Goal: Information Seeking & Learning: Learn about a topic

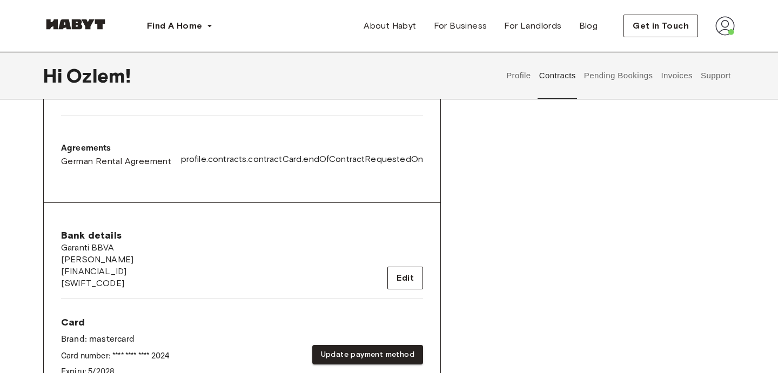
scroll to position [32, 0]
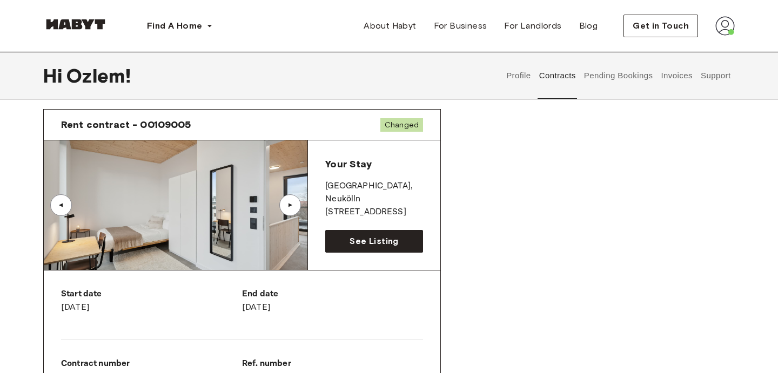
click at [84, 22] on img at bounding box center [75, 24] width 65 height 11
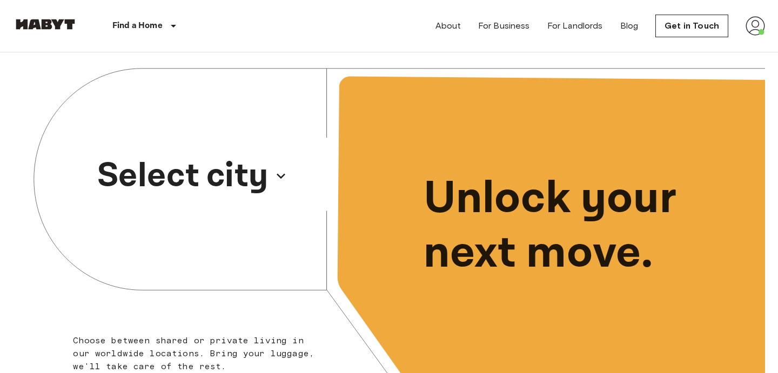
click at [235, 184] on p "Select city" at bounding box center [182, 176] width 171 height 52
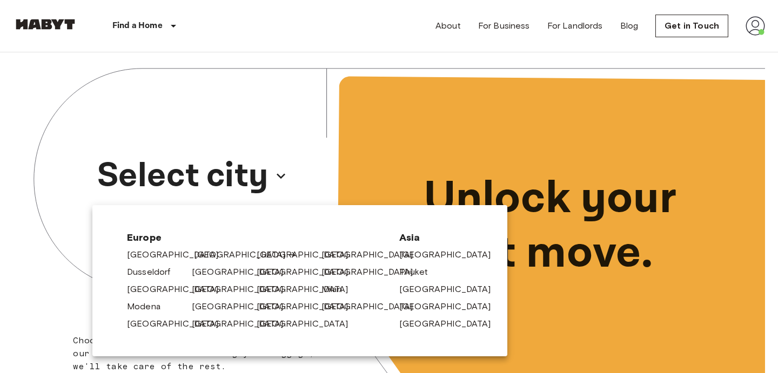
click at [208, 255] on link "[GEOGRAPHIC_DATA]" at bounding box center [245, 254] width 103 height 13
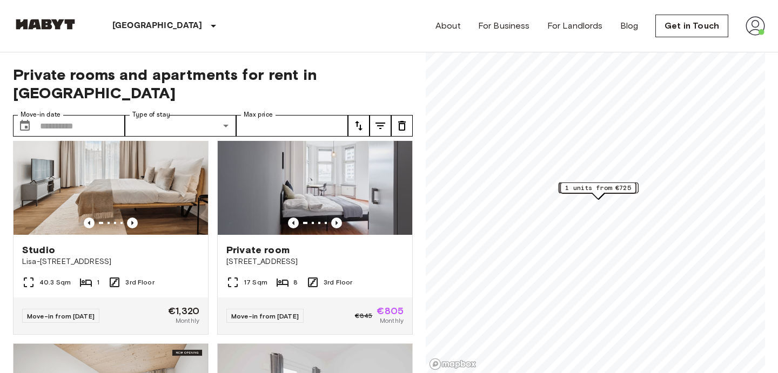
scroll to position [828, 0]
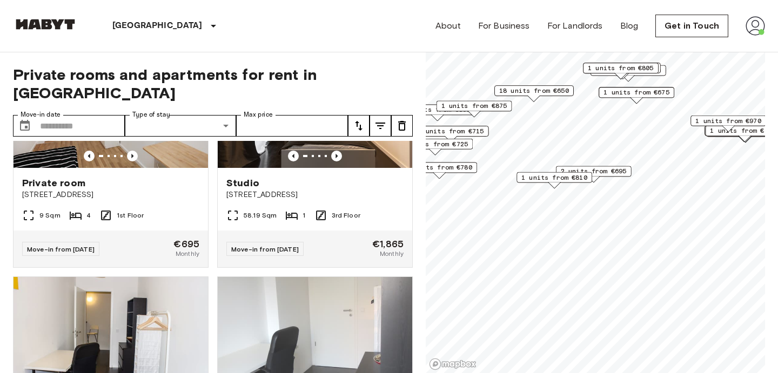
scroll to position [350, 0]
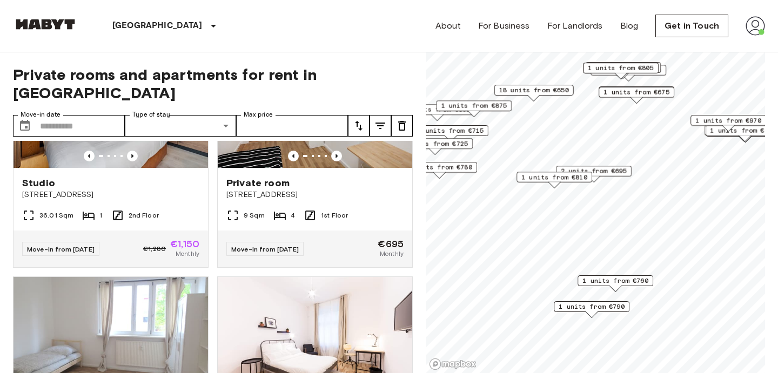
click at [555, 180] on span "1 units from €810" at bounding box center [554, 177] width 66 height 10
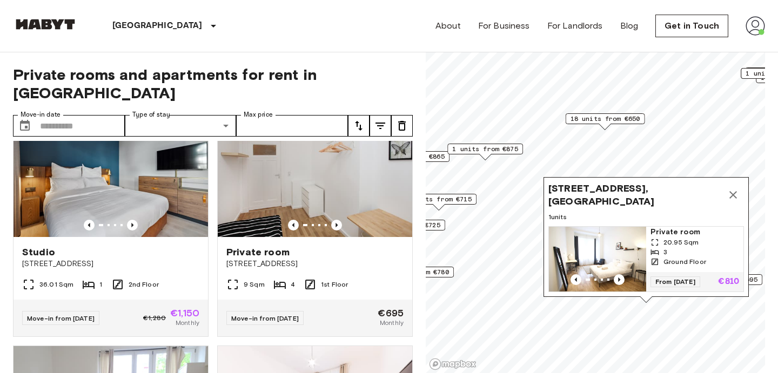
scroll to position [0, 0]
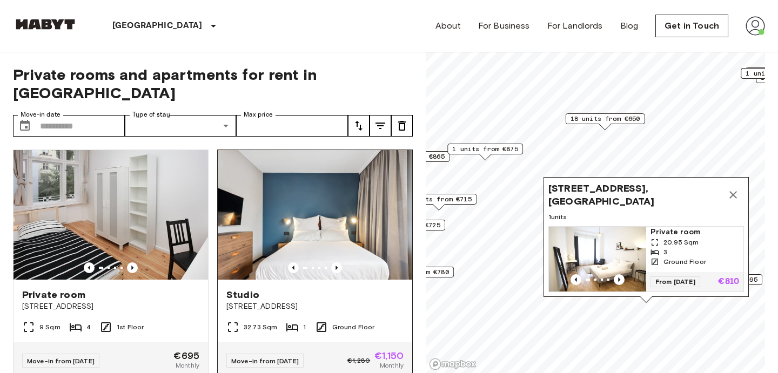
click at [349, 234] on img at bounding box center [315, 215] width 194 height 130
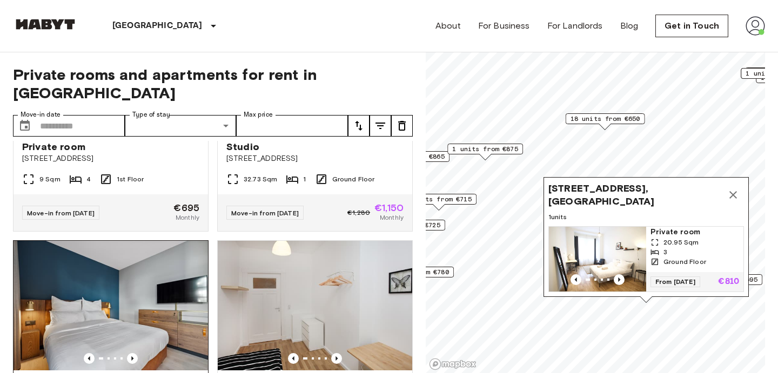
scroll to position [229, 0]
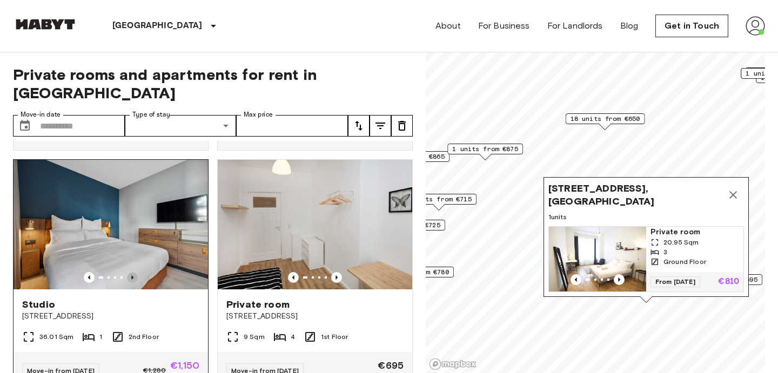
click at [133, 272] on icon "Previous image" at bounding box center [132, 277] width 11 height 11
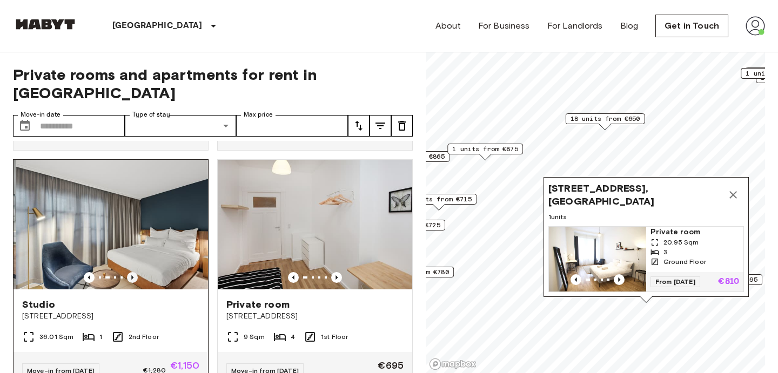
click at [133, 272] on icon "Previous image" at bounding box center [132, 277] width 11 height 11
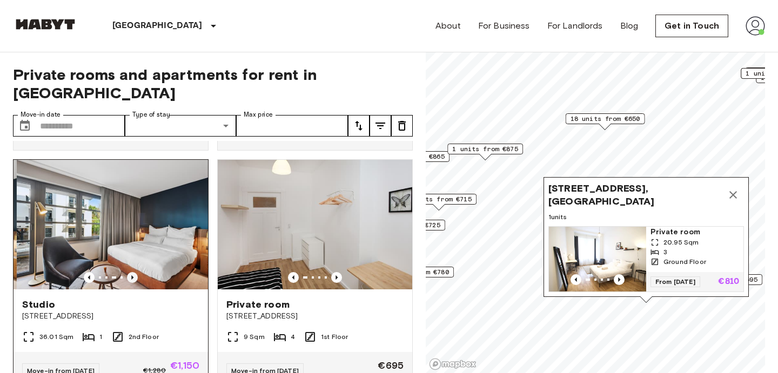
click at [133, 272] on icon "Previous image" at bounding box center [132, 277] width 11 height 11
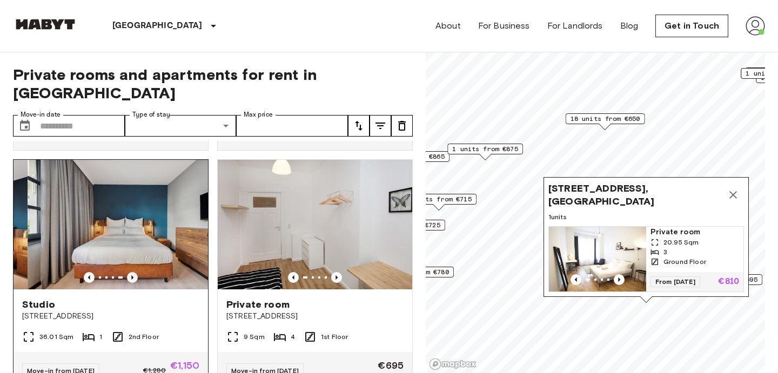
click at [133, 272] on icon "Previous image" at bounding box center [132, 277] width 11 height 11
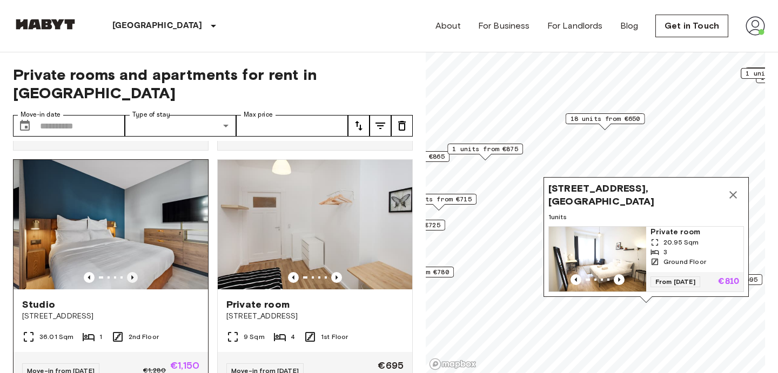
click at [133, 272] on icon "Previous image" at bounding box center [132, 277] width 11 height 11
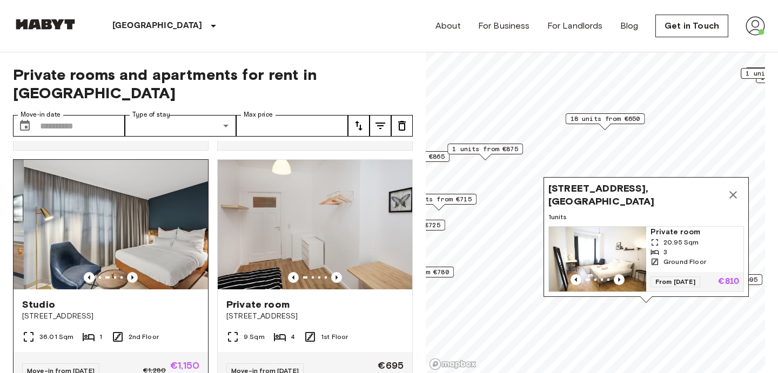
click at [133, 272] on icon "Previous image" at bounding box center [132, 277] width 11 height 11
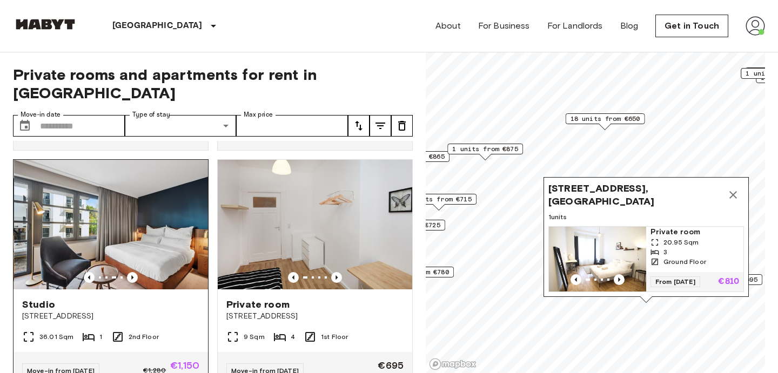
click at [138, 272] on div at bounding box center [111, 277] width 194 height 11
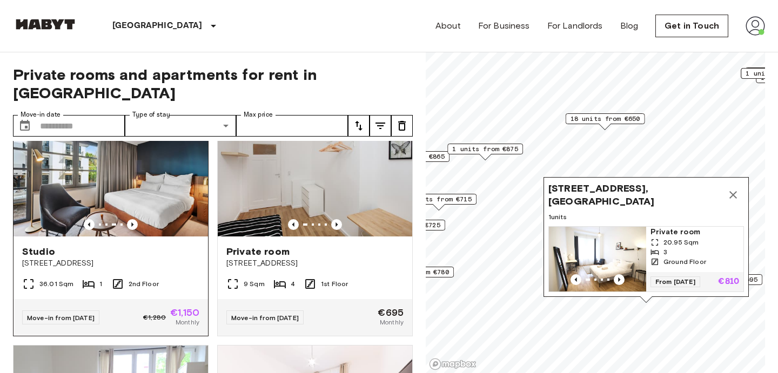
scroll to position [259, 0]
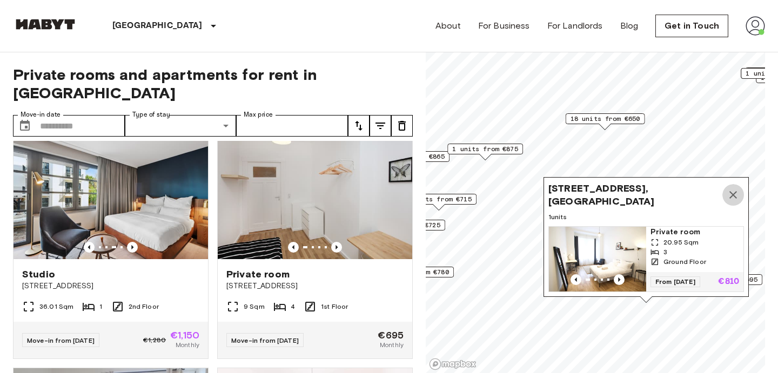
click at [731, 197] on icon "Map marker" at bounding box center [732, 194] width 13 height 13
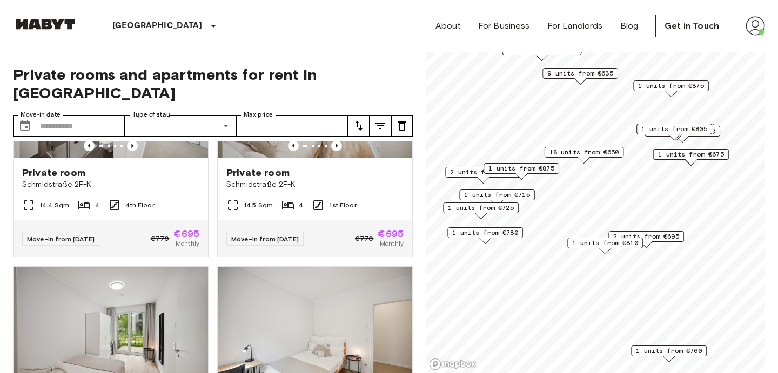
scroll to position [1795, 0]
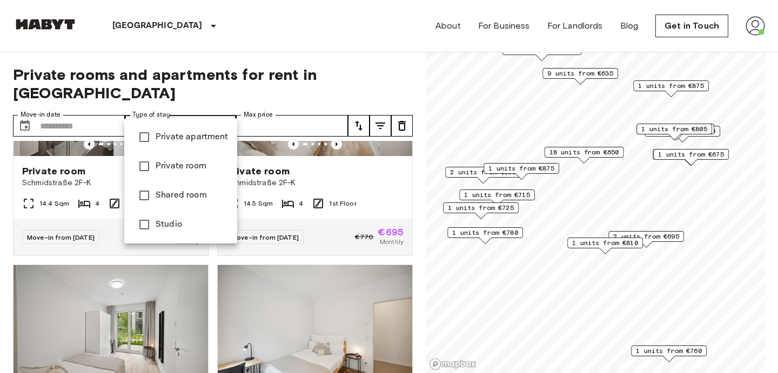
click at [163, 229] on span "Studio" at bounding box center [192, 224] width 73 height 13
type input "******"
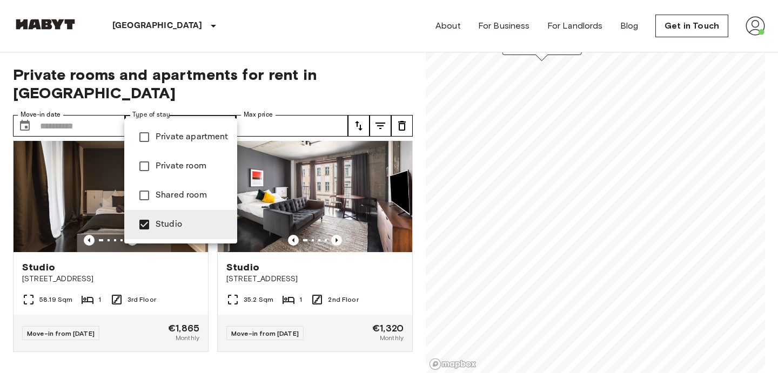
scroll to position [9, 0]
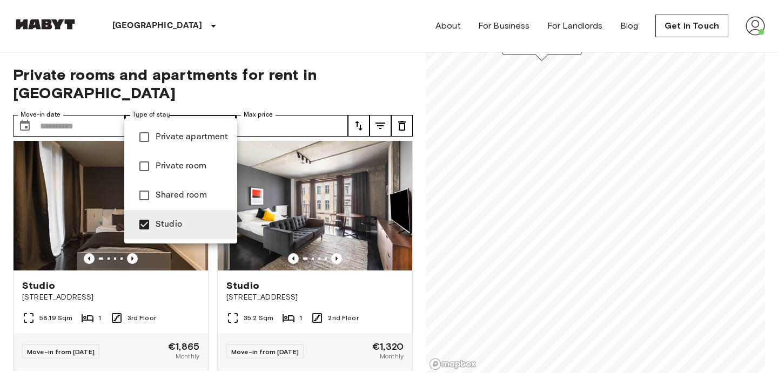
click at [365, 82] on div at bounding box center [389, 186] width 778 height 373
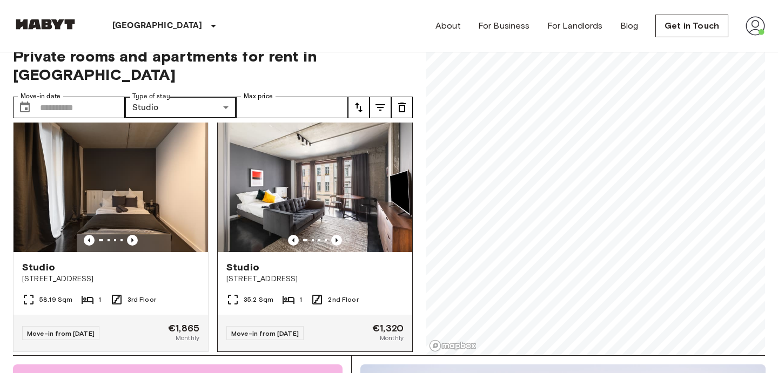
scroll to position [0, 0]
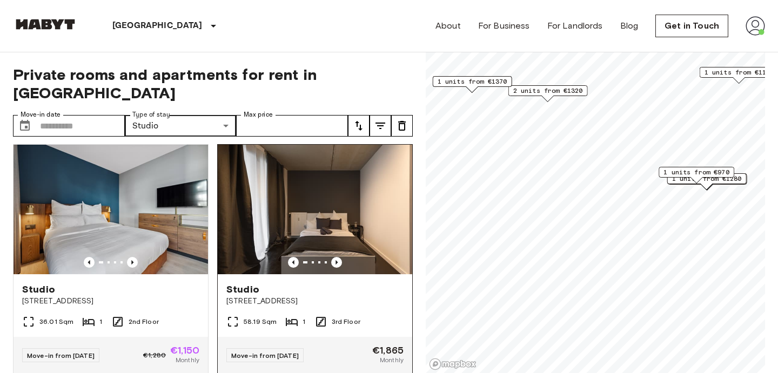
scroll to position [246, 0]
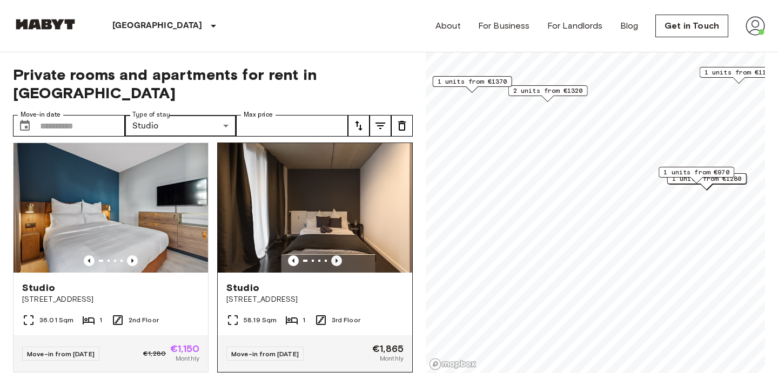
click at [336, 255] on icon "Previous image" at bounding box center [336, 260] width 11 height 11
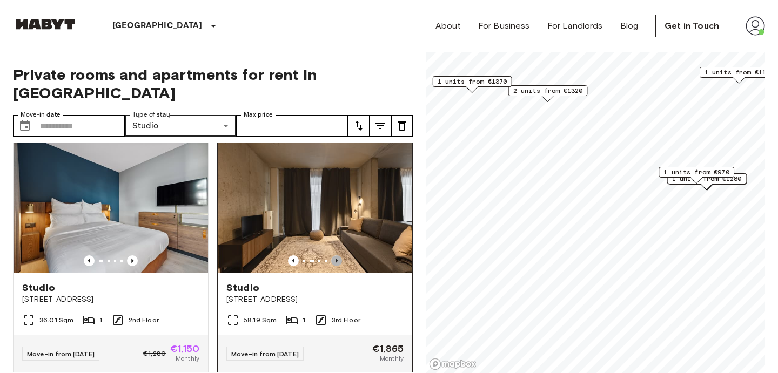
click at [336, 255] on icon "Previous image" at bounding box center [336, 260] width 11 height 11
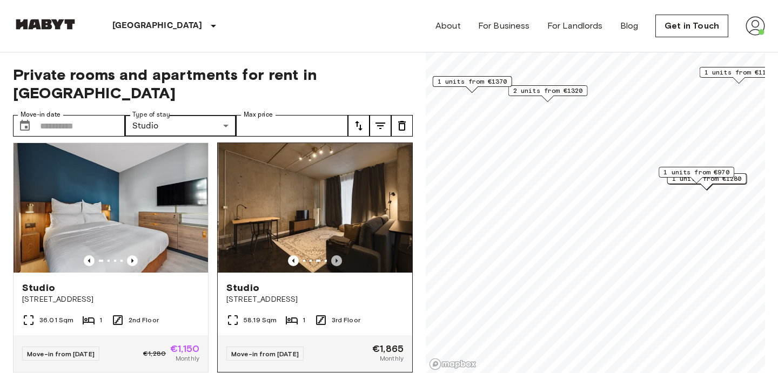
click at [336, 255] on icon "Previous image" at bounding box center [336, 260] width 11 height 11
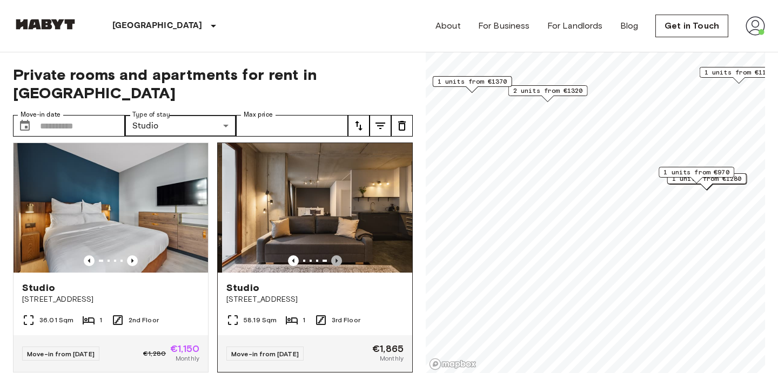
click at [336, 255] on icon "Previous image" at bounding box center [336, 260] width 11 height 11
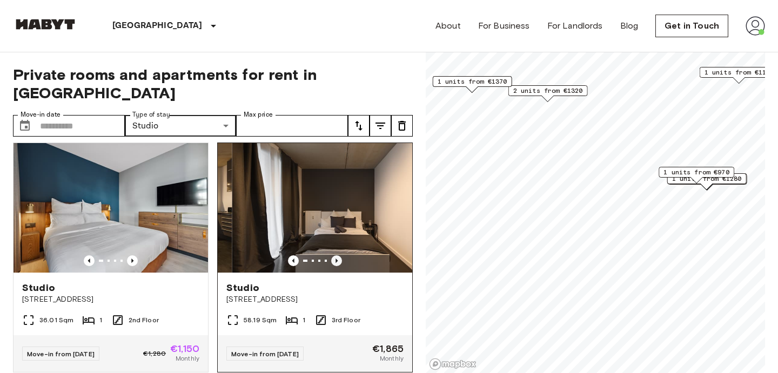
click at [336, 255] on icon "Previous image" at bounding box center [336, 260] width 11 height 11
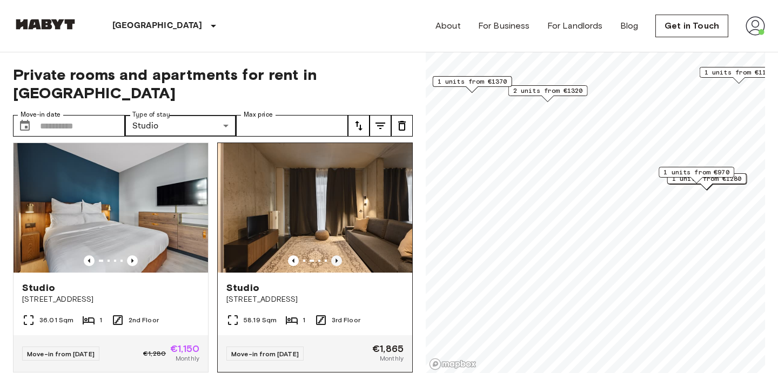
click at [336, 255] on icon "Previous image" at bounding box center [336, 260] width 11 height 11
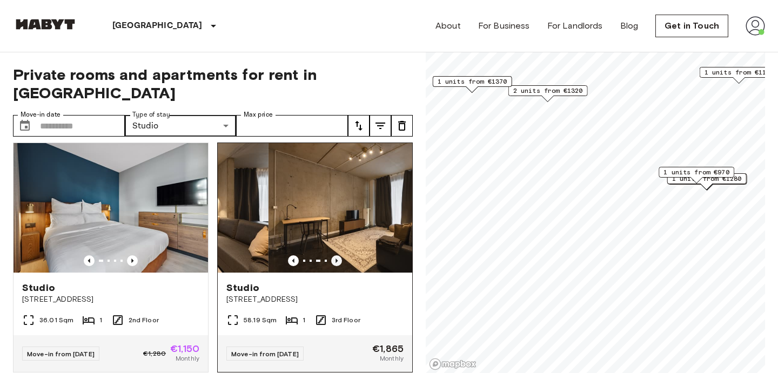
click at [336, 255] on icon "Previous image" at bounding box center [336, 260] width 11 height 11
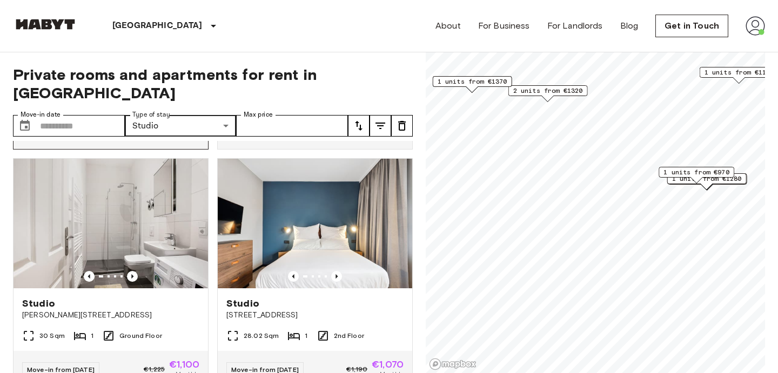
scroll to position [468, 0]
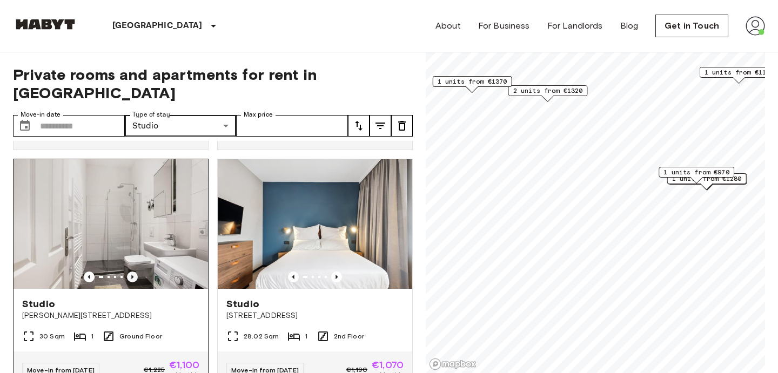
click at [129, 272] on icon "Previous image" at bounding box center [132, 277] width 11 height 11
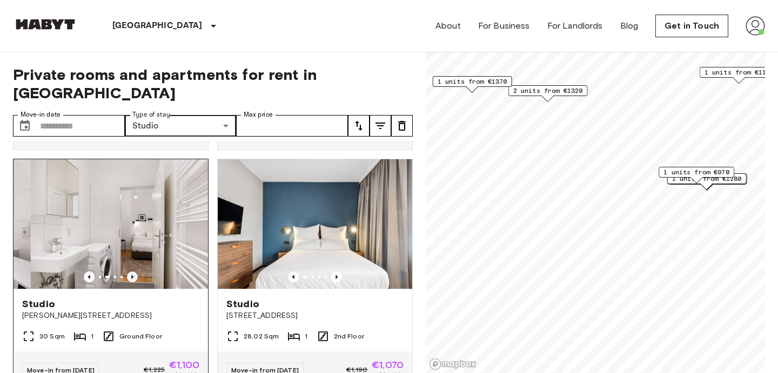
click at [129, 272] on icon "Previous image" at bounding box center [132, 277] width 11 height 11
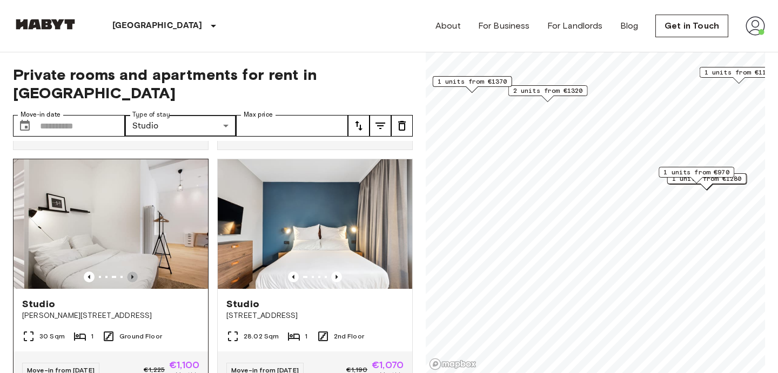
click at [129, 272] on icon "Previous image" at bounding box center [132, 277] width 11 height 11
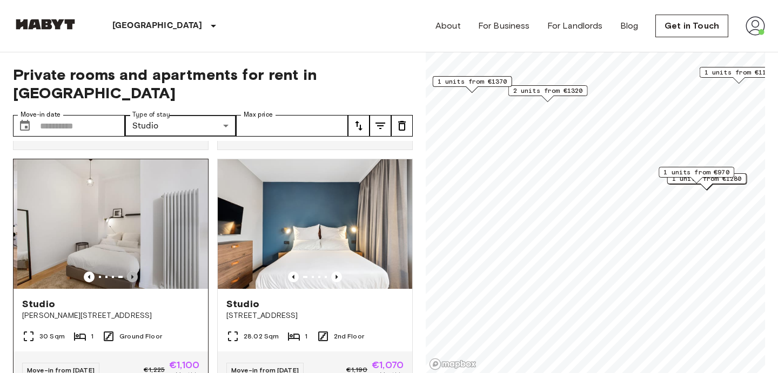
click at [129, 272] on icon "Previous image" at bounding box center [132, 277] width 11 height 11
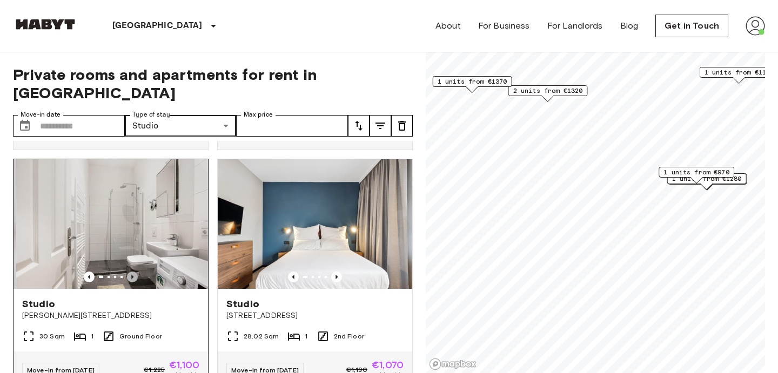
click at [129, 272] on icon "Previous image" at bounding box center [132, 277] width 11 height 11
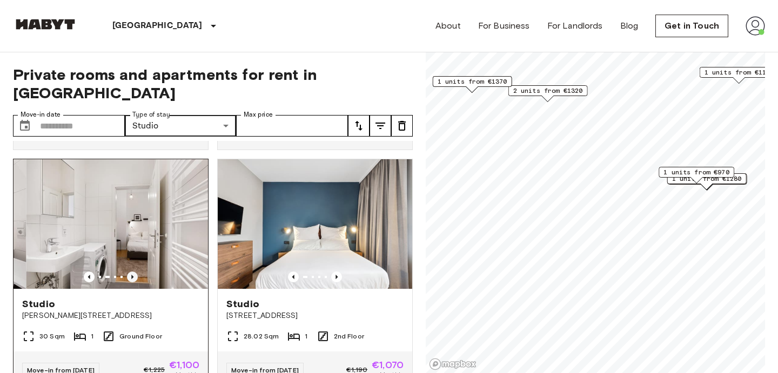
click at [129, 272] on icon "Previous image" at bounding box center [132, 277] width 11 height 11
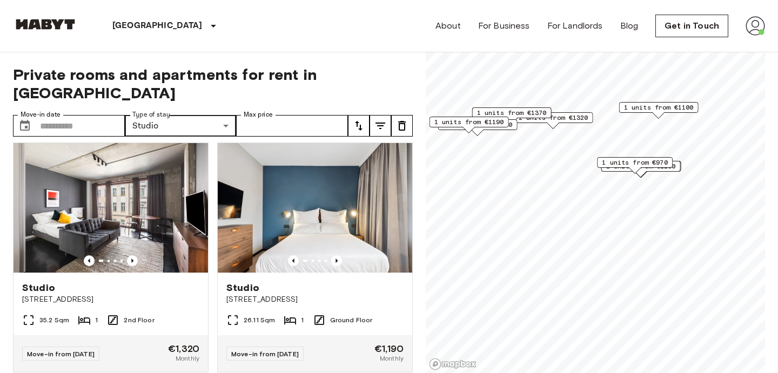
scroll to position [1428, 0]
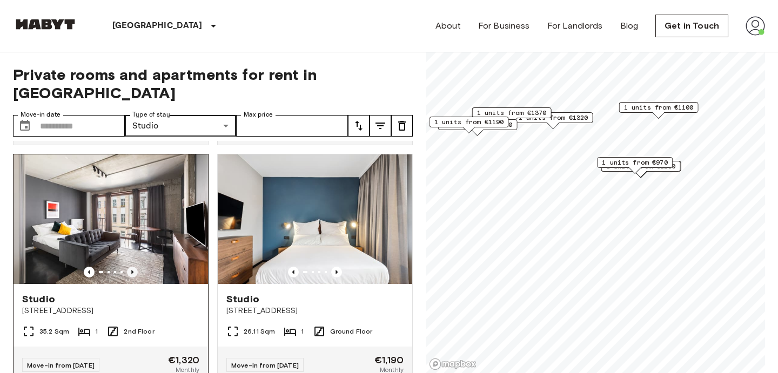
click at [136, 267] on icon "Previous image" at bounding box center [132, 272] width 11 height 11
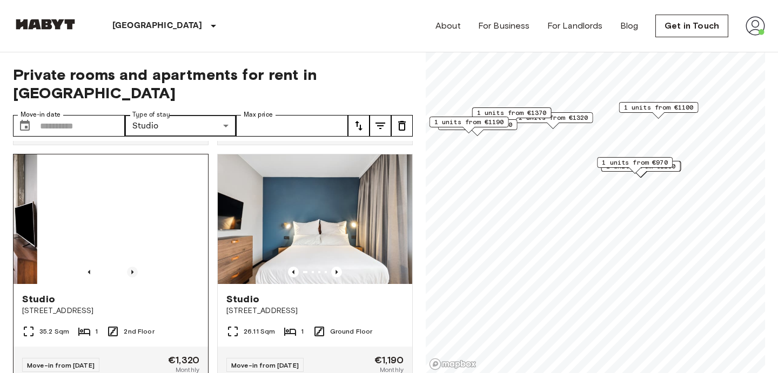
click at [136, 267] on icon "Previous image" at bounding box center [132, 272] width 11 height 11
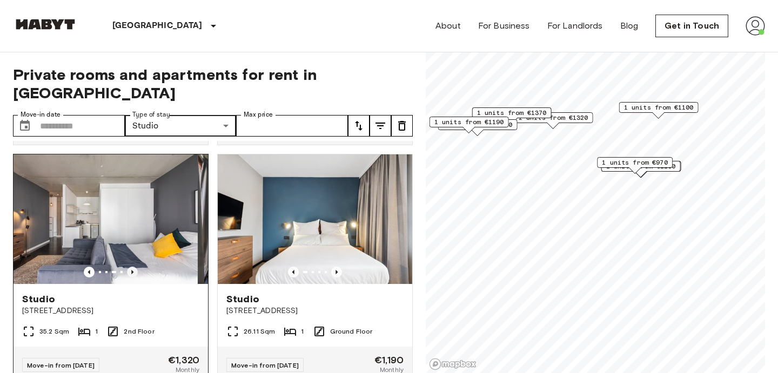
click at [136, 267] on icon "Previous image" at bounding box center [132, 272] width 11 height 11
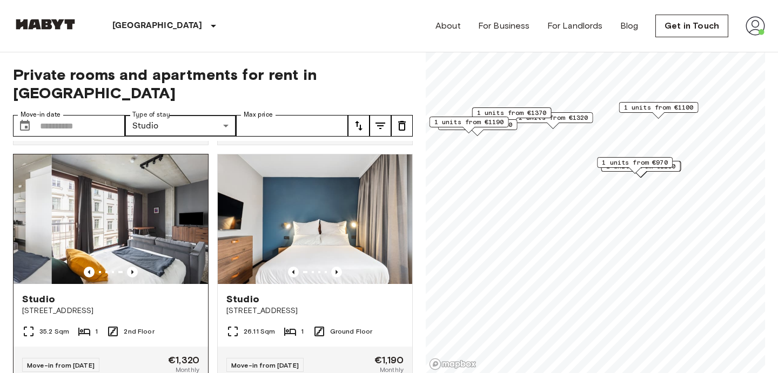
click at [170, 306] on span "Linienstrasse 214" at bounding box center [110, 311] width 177 height 11
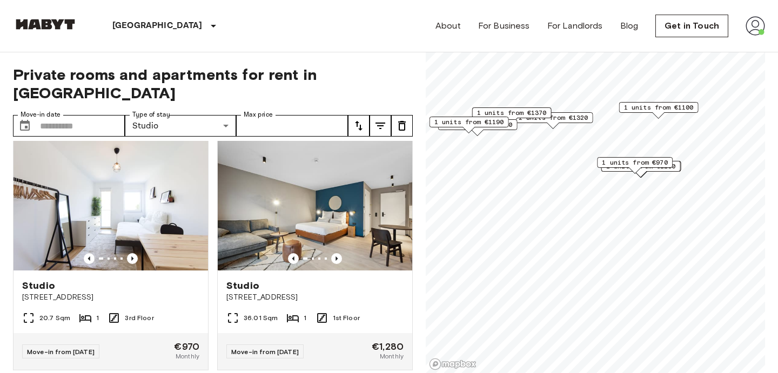
scroll to position [2396, 0]
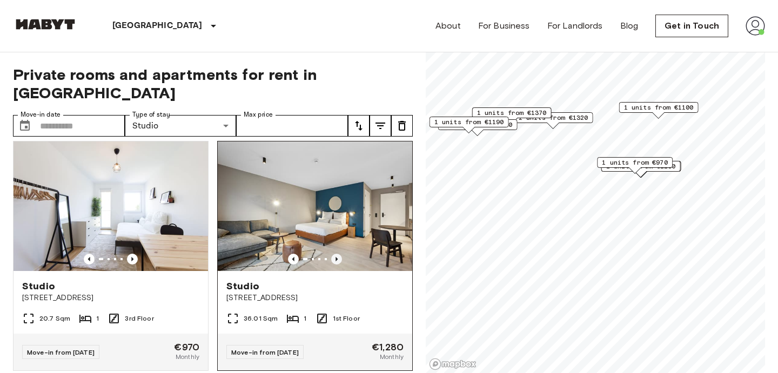
click at [338, 254] on icon "Previous image" at bounding box center [336, 259] width 11 height 11
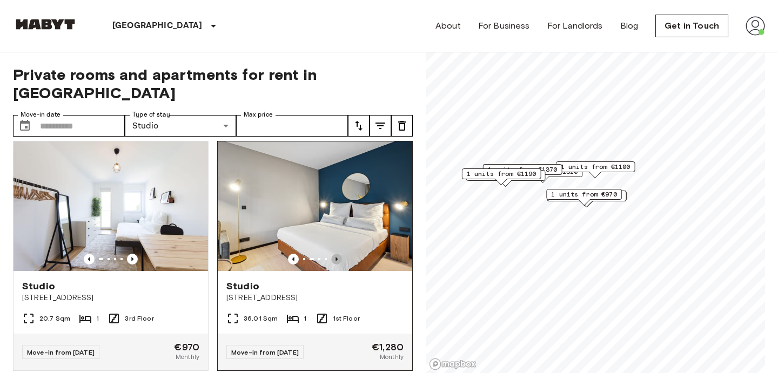
click at [340, 254] on icon "Previous image" at bounding box center [336, 259] width 11 height 11
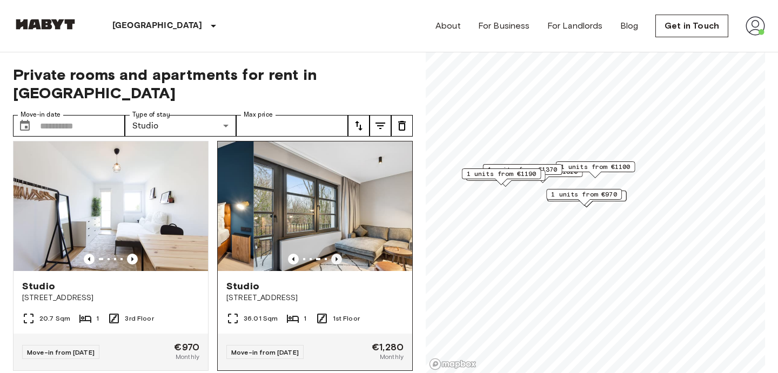
click at [340, 254] on icon "Previous image" at bounding box center [336, 259] width 11 height 11
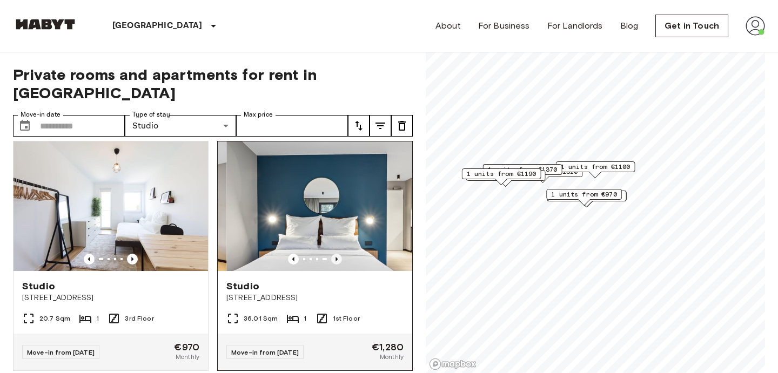
click at [340, 254] on icon "Previous image" at bounding box center [336, 259] width 11 height 11
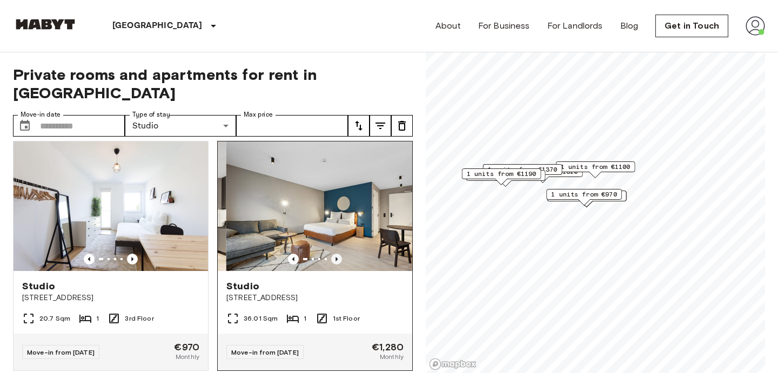
click at [340, 254] on icon "Previous image" at bounding box center [336, 259] width 11 height 11
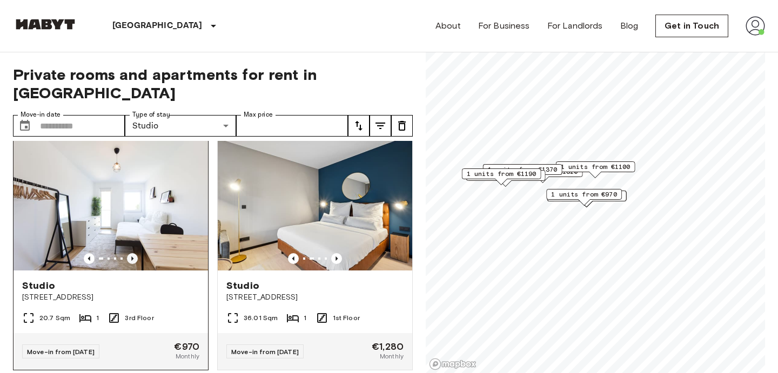
click at [136, 253] on icon "Previous image" at bounding box center [132, 258] width 11 height 11
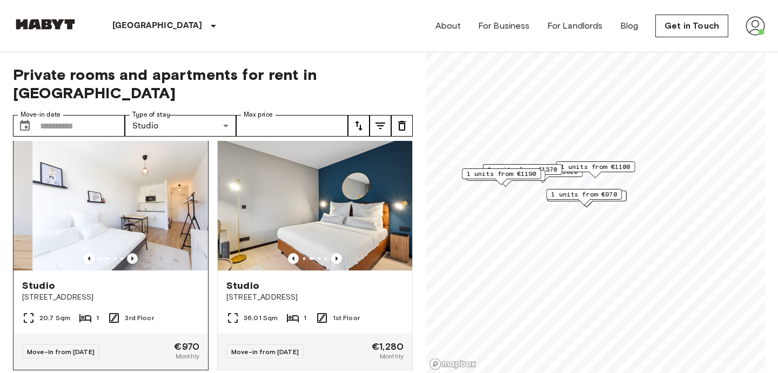
click at [135, 253] on icon "Previous image" at bounding box center [132, 258] width 11 height 11
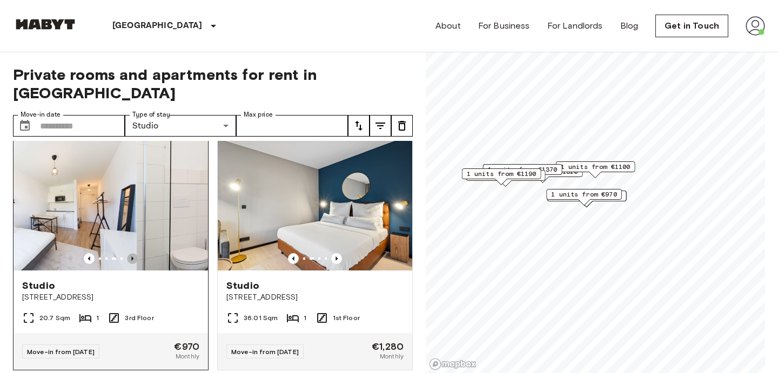
click at [135, 253] on icon "Previous image" at bounding box center [132, 258] width 11 height 11
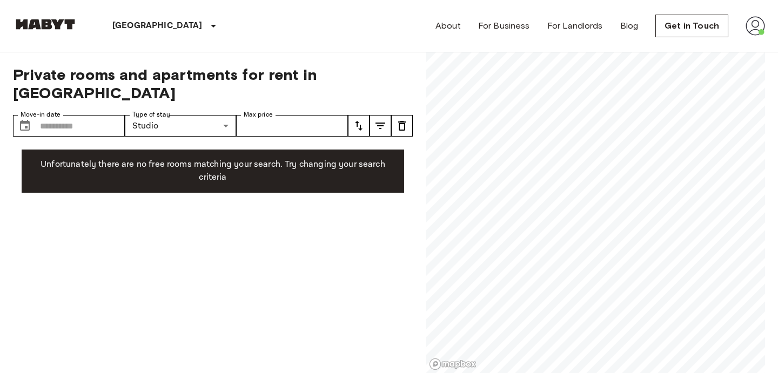
click at [39, 22] on img at bounding box center [45, 24] width 65 height 11
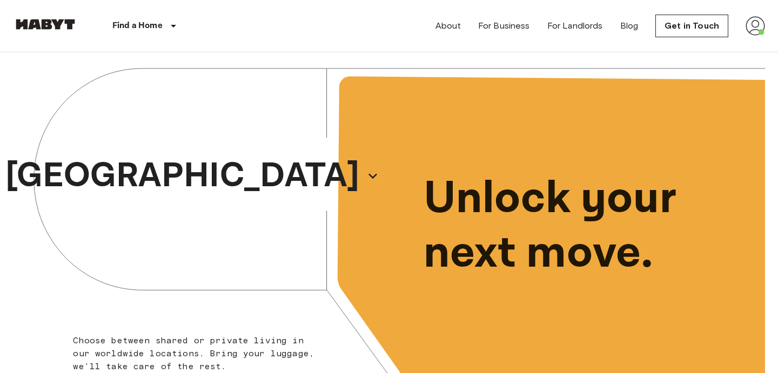
click at [747, 34] on img at bounding box center [754, 25] width 19 height 19
click at [689, 50] on li "Profile" at bounding box center [715, 45] width 108 height 19
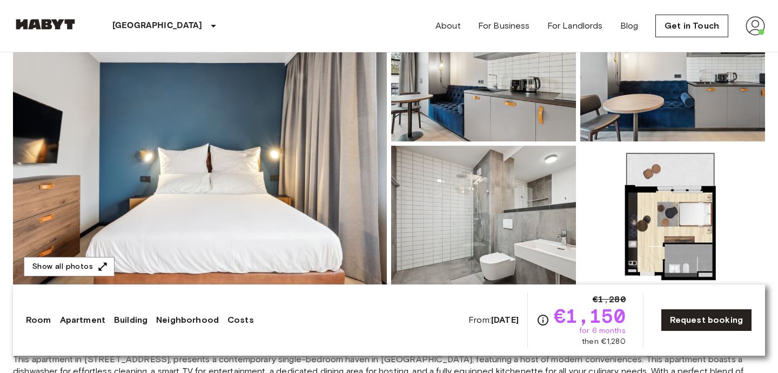
scroll to position [152, 0]
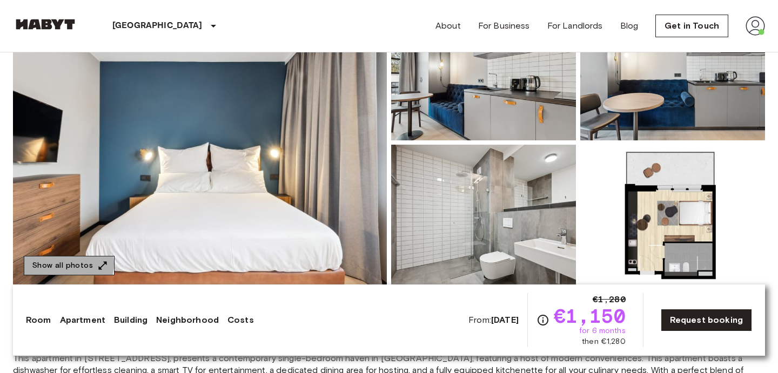
click at [68, 264] on button "Show all photos" at bounding box center [69, 266] width 91 height 20
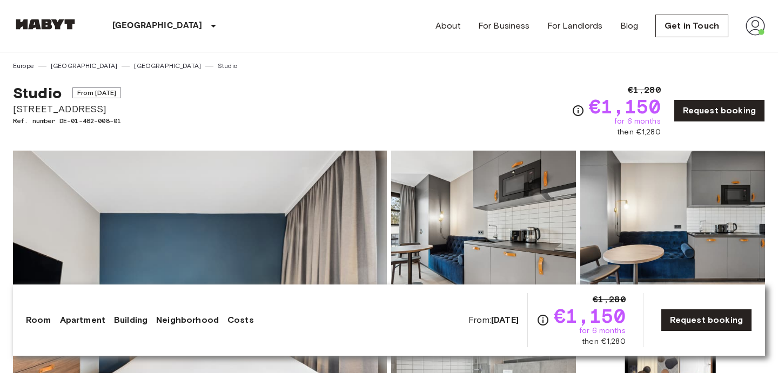
scroll to position [11, 0]
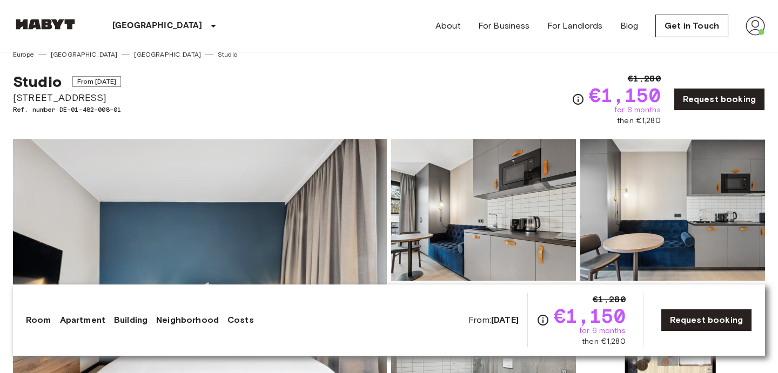
click at [45, 103] on span "Fischerstraße 11" at bounding box center [67, 98] width 108 height 14
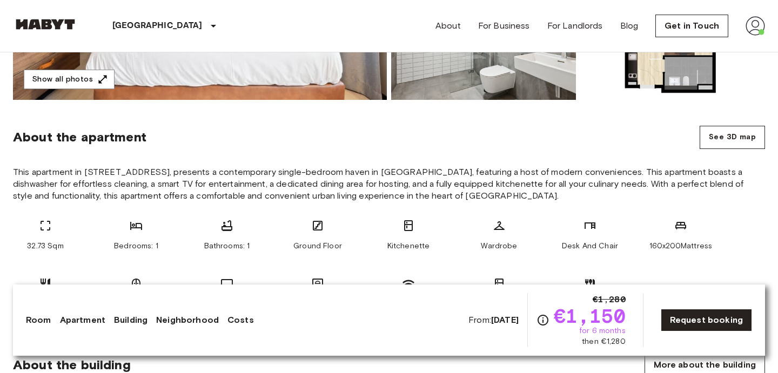
scroll to position [339, 0]
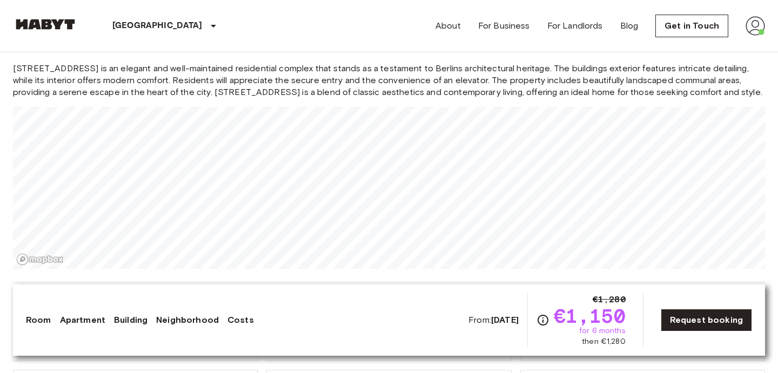
scroll to position [942, 0]
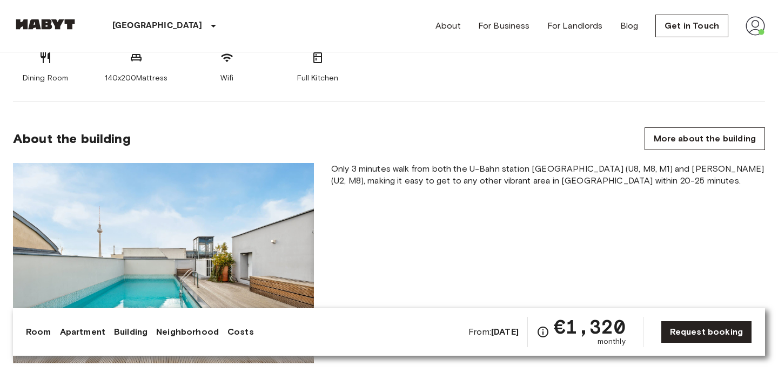
scroll to position [822, 0]
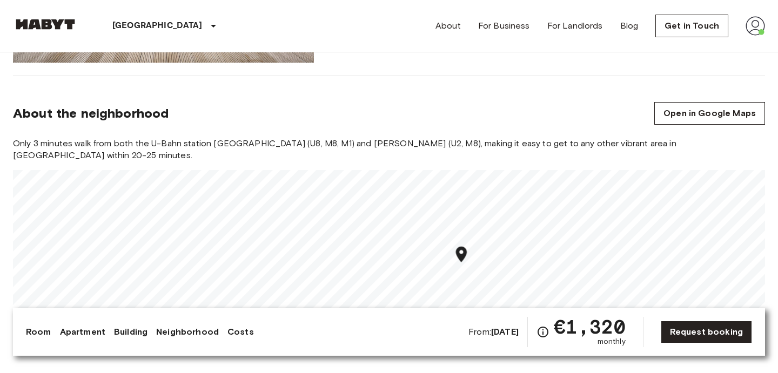
click at [462, 257] on icon "Map marker" at bounding box center [461, 255] width 11 height 16
click at [462, 257] on icon "Map marker" at bounding box center [460, 258] width 11 height 16
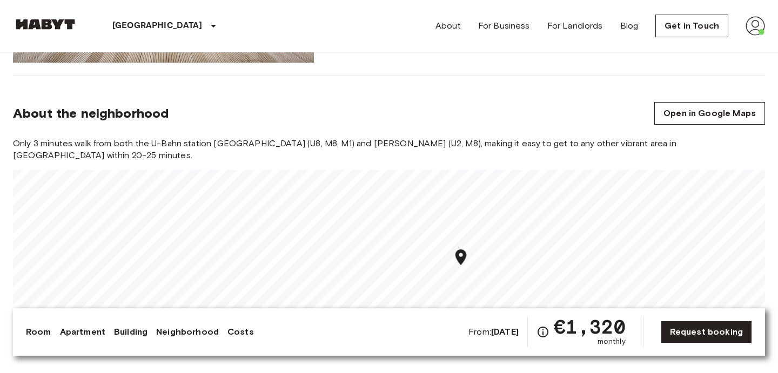
click at [462, 257] on icon "Map marker" at bounding box center [460, 258] width 11 height 16
click at [368, 167] on div "Only 3 minutes walk from both the U-Bahn station Rosenthaler Platz (U8, M8, M1)…" at bounding box center [389, 235] width 752 height 194
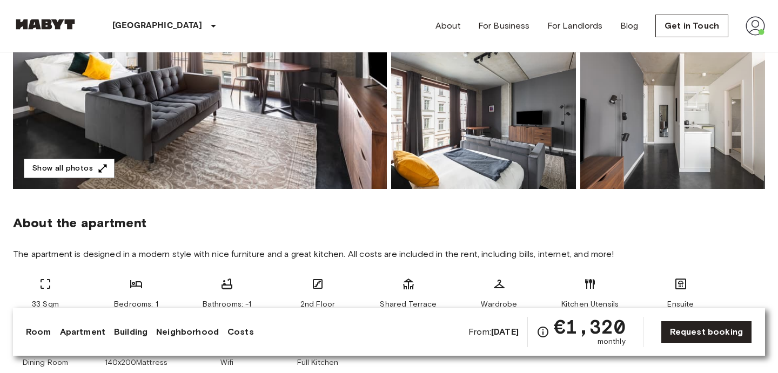
scroll to position [247, 0]
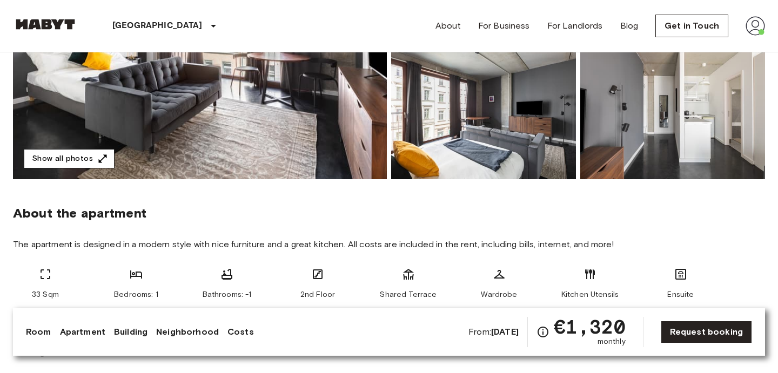
click at [85, 167] on button "Show all photos" at bounding box center [69, 159] width 91 height 20
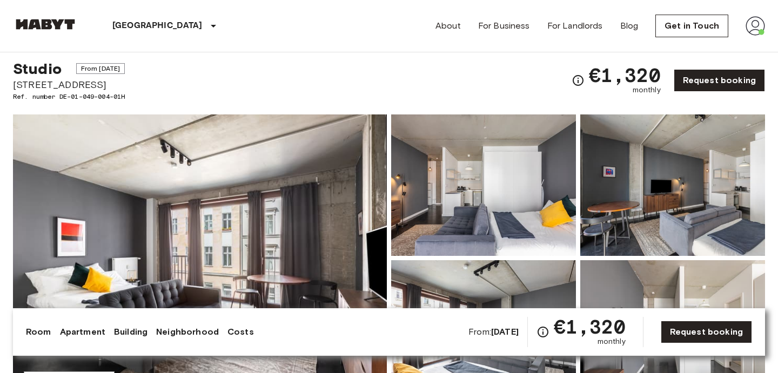
scroll to position [24, 0]
click at [62, 84] on span "Linienstrasse 214" at bounding box center [69, 85] width 112 height 14
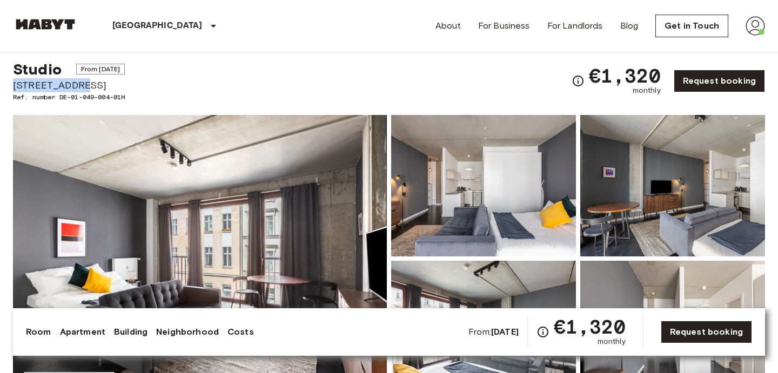
click at [62, 84] on span "Linienstrasse 214" at bounding box center [69, 85] width 112 height 14
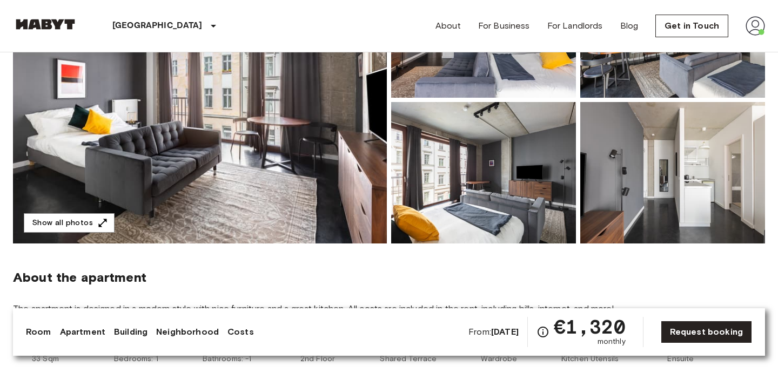
scroll to position [184, 0]
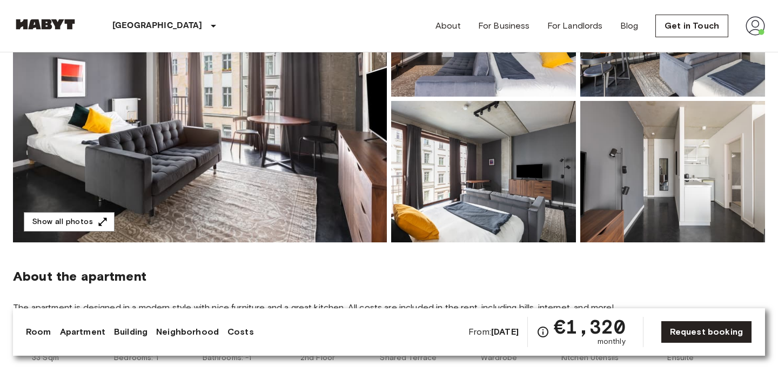
click at [79, 233] on img at bounding box center [200, 98] width 374 height 287
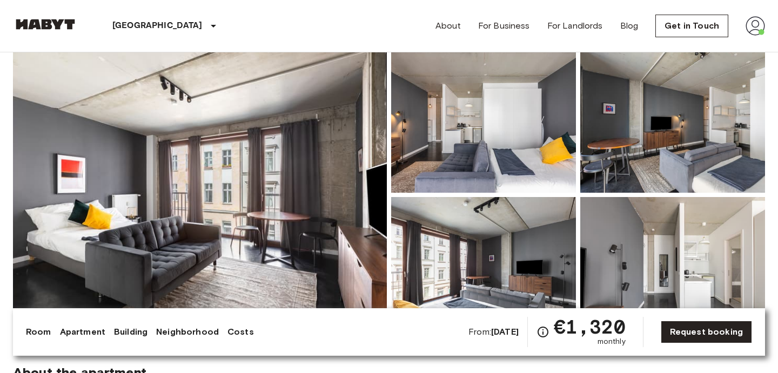
scroll to position [103, 0]
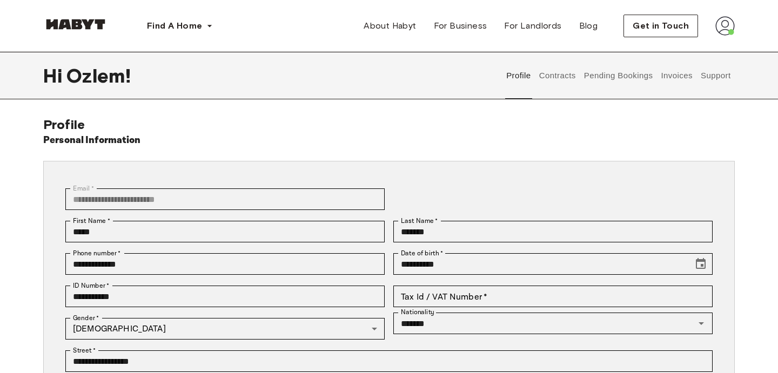
click at [583, 78] on button "Pending Bookings" at bounding box center [618, 76] width 72 height 48
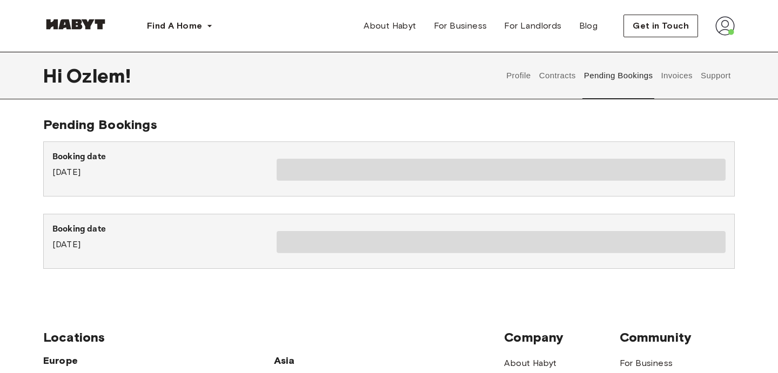
click at [570, 78] on button "Contracts" at bounding box center [556, 76] width 39 height 48
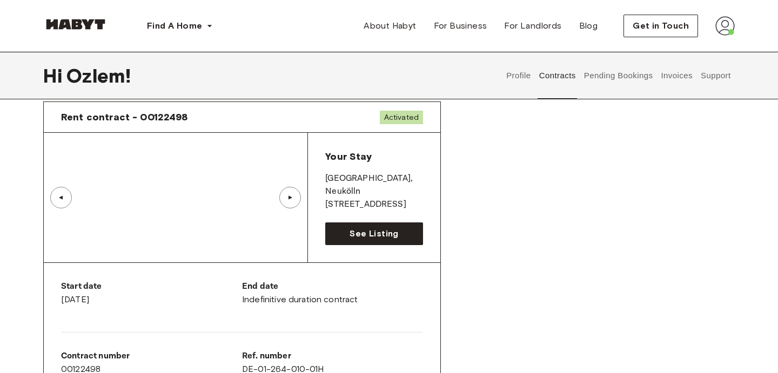
scroll to position [655, 0]
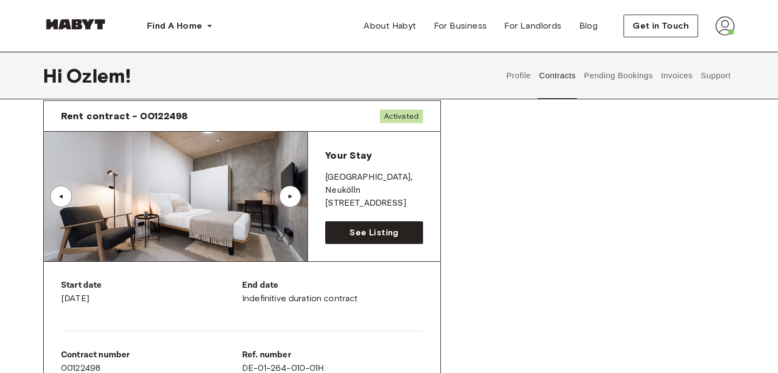
click at [291, 191] on div "▲" at bounding box center [290, 197] width 22 height 22
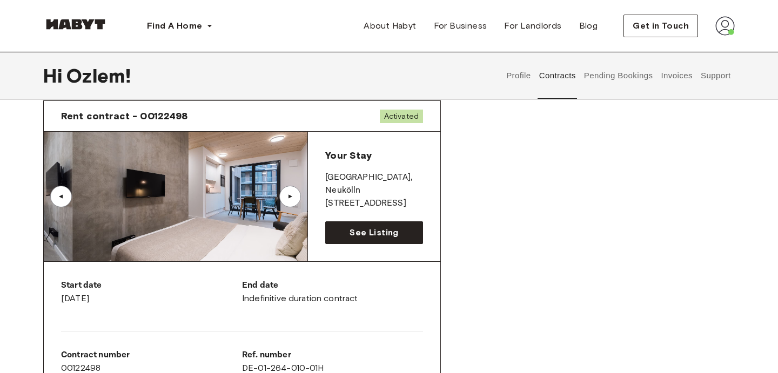
click at [291, 191] on div "▲" at bounding box center [290, 197] width 22 height 22
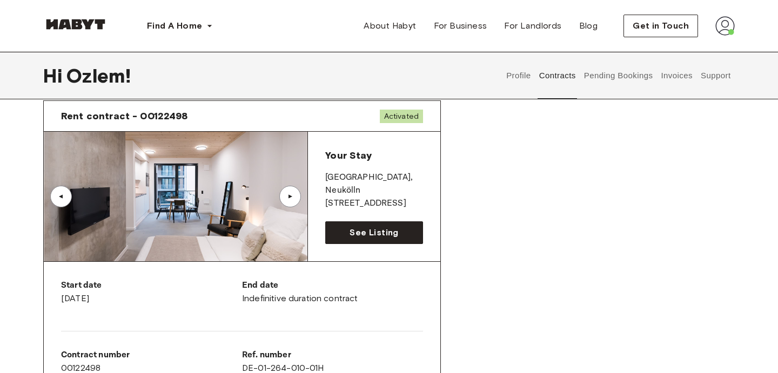
click at [298, 198] on div "▲" at bounding box center [290, 197] width 22 height 22
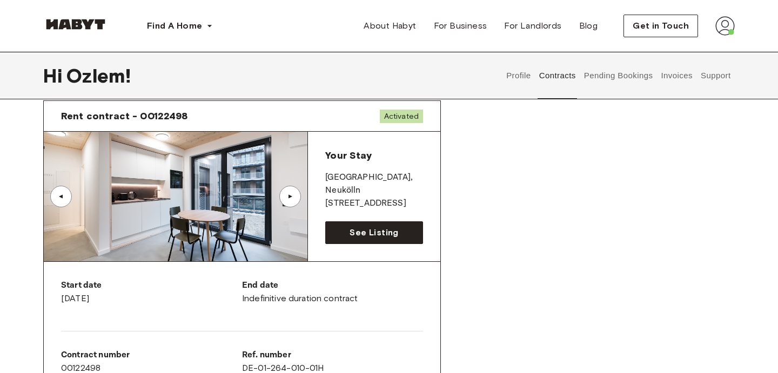
click at [295, 199] on div "▲" at bounding box center [290, 196] width 11 height 6
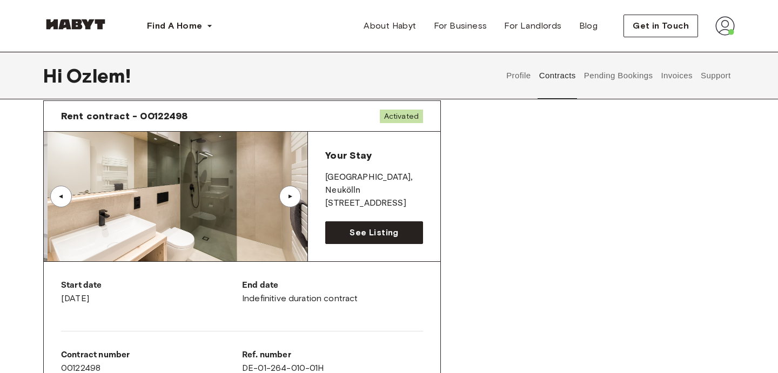
click at [295, 199] on div "▲" at bounding box center [290, 196] width 11 height 6
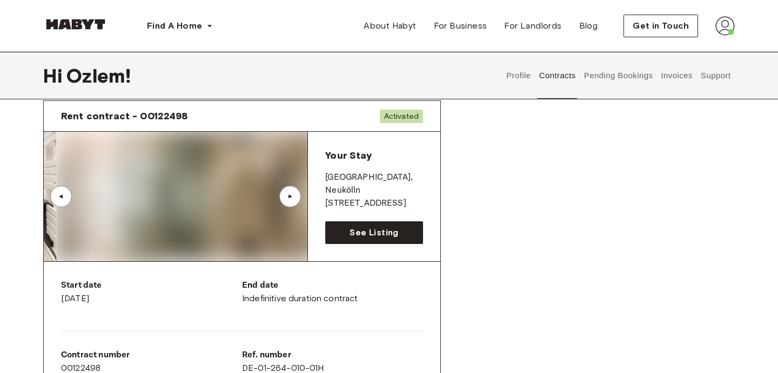
click at [295, 199] on div "▲" at bounding box center [290, 196] width 11 height 6
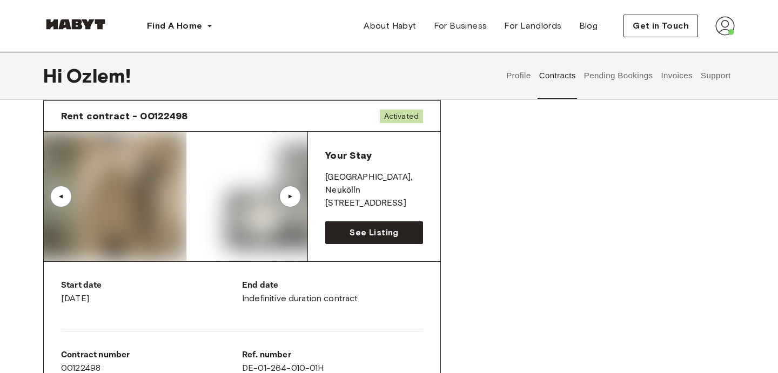
click at [295, 199] on div "▲" at bounding box center [290, 196] width 11 height 6
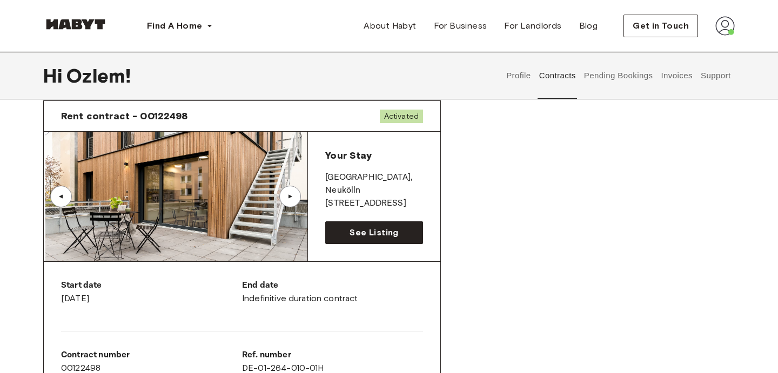
click at [71, 197] on div "▲" at bounding box center [61, 197] width 22 height 22
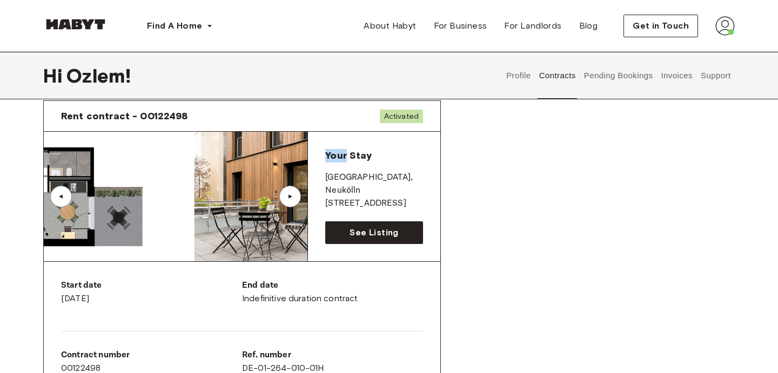
click at [71, 197] on div "▲" at bounding box center [61, 197] width 22 height 22
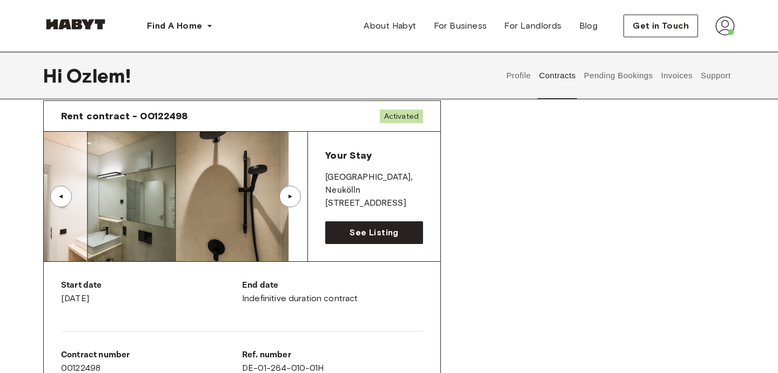
click at [71, 197] on div "▲" at bounding box center [61, 197] width 22 height 22
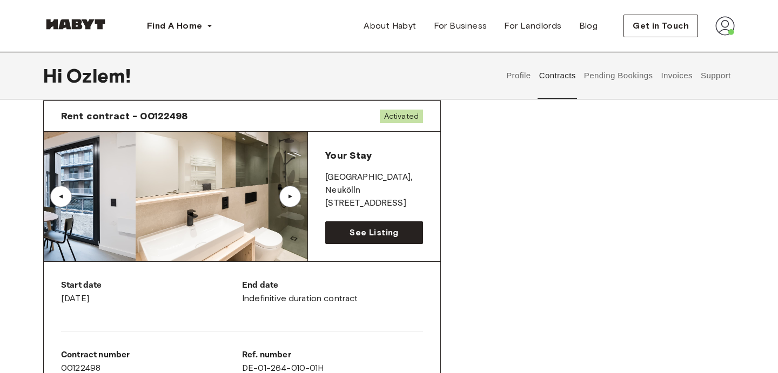
click at [71, 197] on div "▲" at bounding box center [61, 197] width 22 height 22
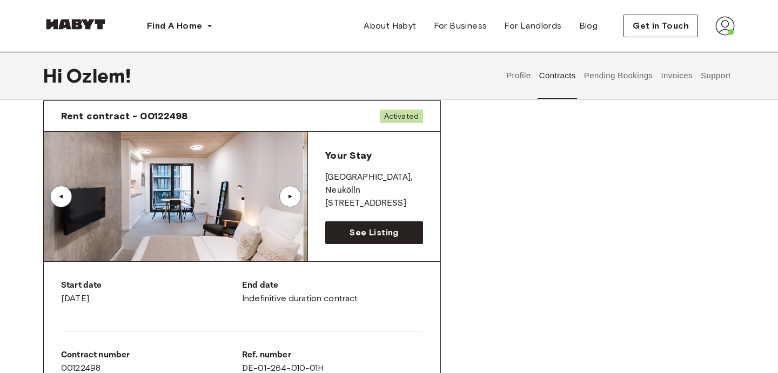
click at [71, 197] on div "▲" at bounding box center [61, 197] width 22 height 22
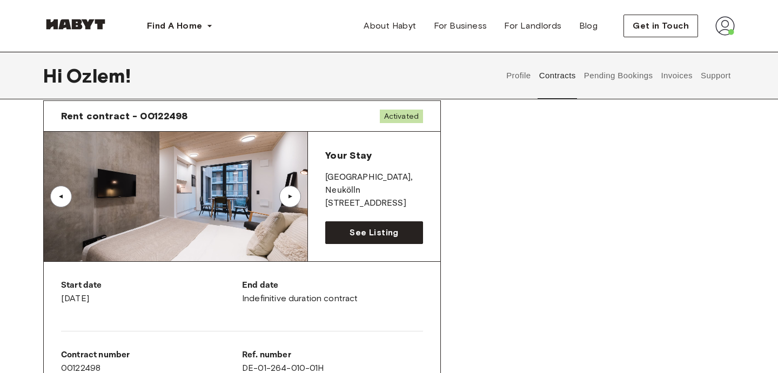
click at [71, 197] on div "▲" at bounding box center [61, 197] width 22 height 22
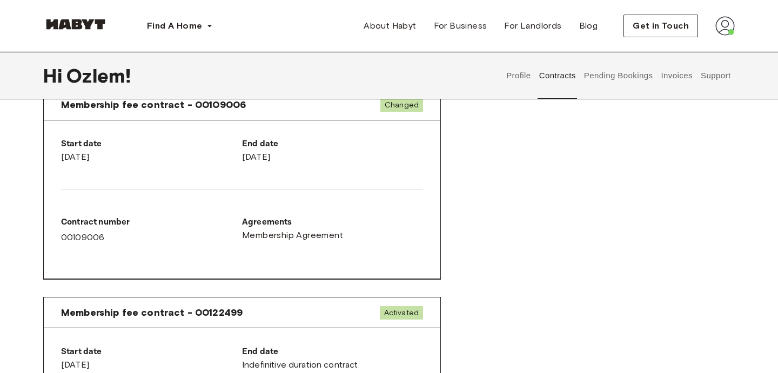
scroll to position [1197, 0]
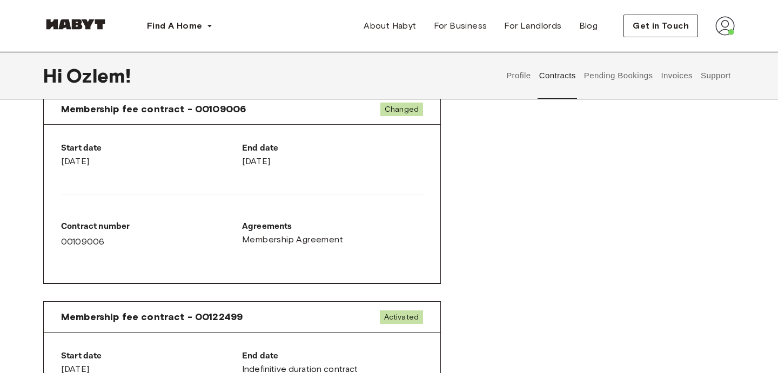
drag, startPoint x: 117, startPoint y: 165, endPoint x: 91, endPoint y: 147, distance: 31.9
click at [95, 154] on div "Start date May 6th, 2025" at bounding box center [151, 155] width 181 height 26
click at [91, 147] on p "Start date" at bounding box center [151, 148] width 181 height 13
click at [98, 152] on p "Start date" at bounding box center [151, 148] width 181 height 13
click at [97, 152] on p "Start date" at bounding box center [151, 148] width 181 height 13
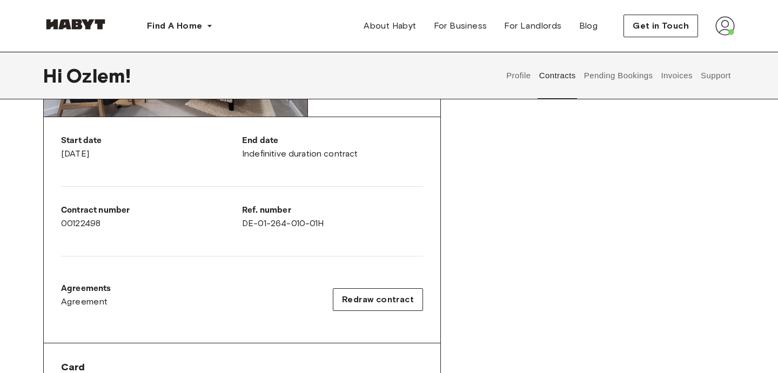
scroll to position [648, 0]
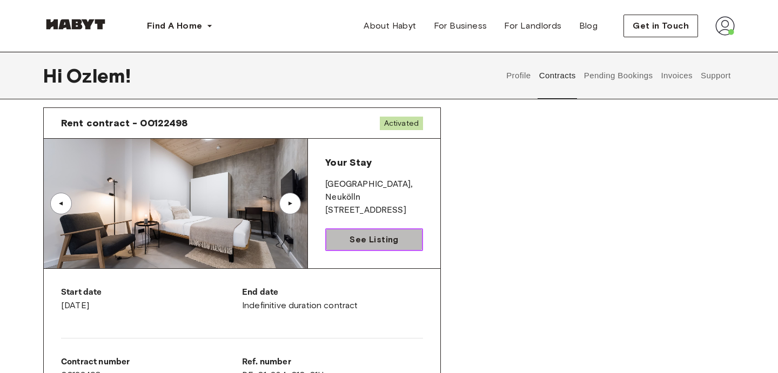
click at [415, 245] on link "See Listing" at bounding box center [374, 239] width 98 height 23
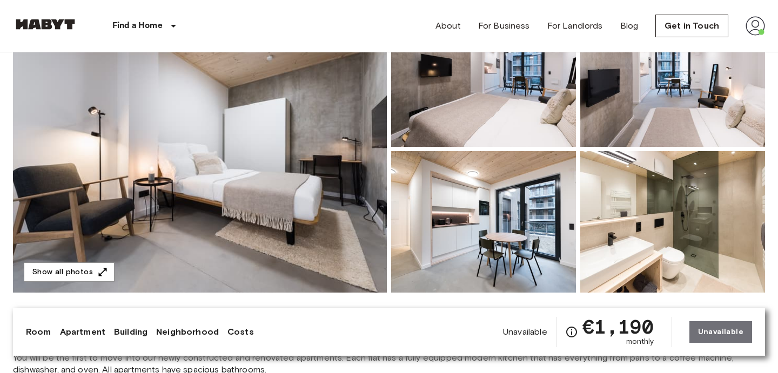
scroll to position [133, 0]
click at [70, 264] on button "Show all photos" at bounding box center [69, 273] width 91 height 20
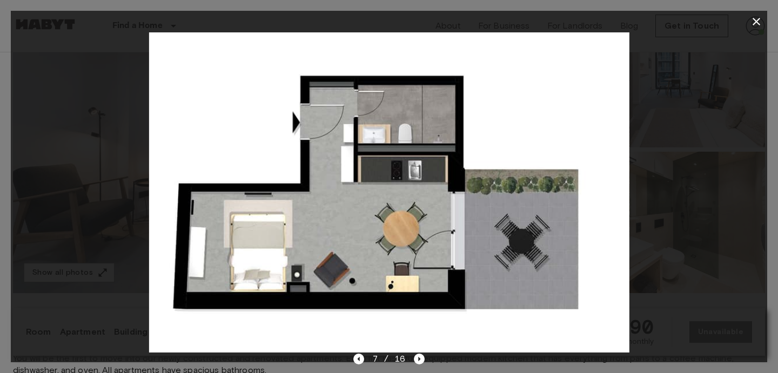
click at [60, 270] on div at bounding box center [389, 192] width 756 height 320
click at [82, 296] on div at bounding box center [389, 192] width 756 height 320
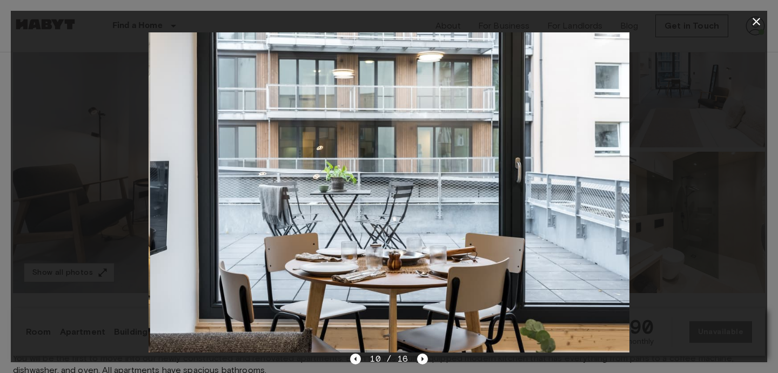
click at [758, 18] on icon "button" at bounding box center [756, 21] width 13 height 13
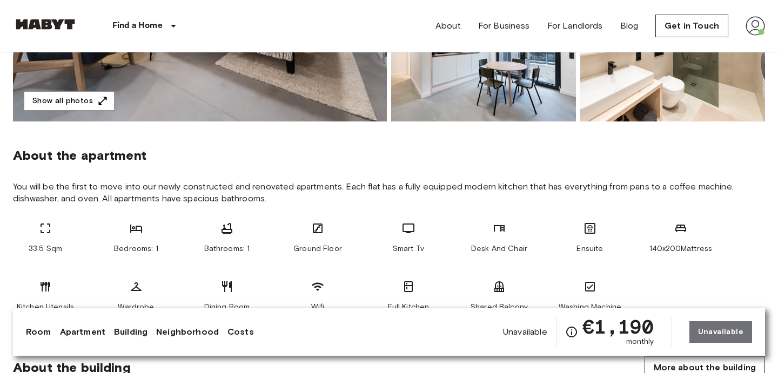
scroll to position [399, 0]
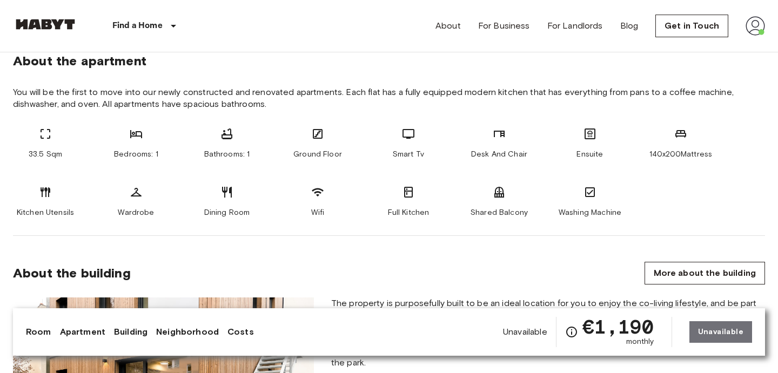
drag, startPoint x: 288, startPoint y: 173, endPoint x: 307, endPoint y: 147, distance: 32.1
click at [312, 164] on div "33.5 Sqm Bedrooms: 1 Bathrooms: 1 Ground Floor Smart Tv Desk And Chair Ensuite …" at bounding box center [389, 172] width 752 height 91
click at [307, 147] on div "Ground Floor" at bounding box center [317, 143] width 65 height 32
drag, startPoint x: 307, startPoint y: 147, endPoint x: 338, endPoint y: 150, distance: 30.9
click at [338, 150] on div "Ground Floor" at bounding box center [317, 143] width 65 height 32
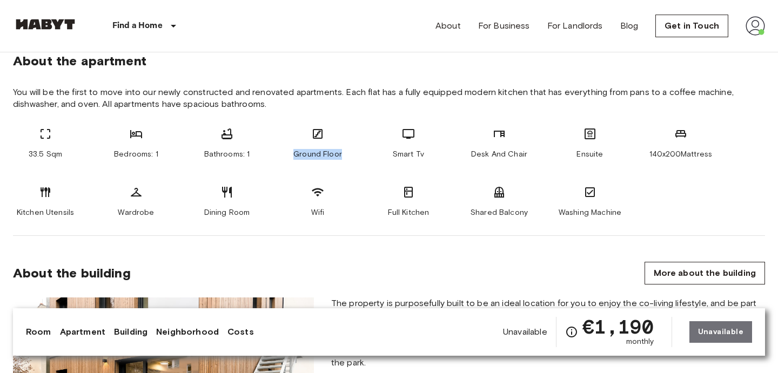
click at [338, 150] on span "Ground Floor" at bounding box center [317, 154] width 49 height 11
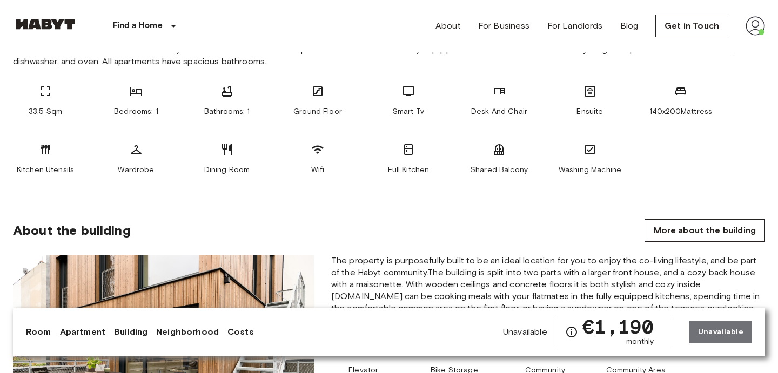
scroll to position [454, 0]
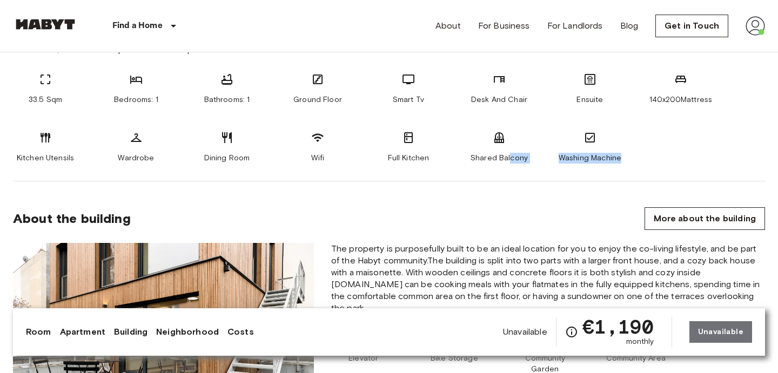
drag, startPoint x: 662, startPoint y: 163, endPoint x: 535, endPoint y: 147, distance: 127.9
click at [527, 150] on div "33.5 Sqm Bedrooms: 1 Bathrooms: 1 Ground Floor Smart Tv Desk And Chair Ensuite …" at bounding box center [389, 118] width 752 height 91
click at [535, 147] on div "33.5 Sqm Bedrooms: 1 Bathrooms: 1 Ground Floor Smart Tv Desk And Chair Ensuite …" at bounding box center [389, 118] width 752 height 91
drag, startPoint x: 536, startPoint y: 146, endPoint x: 321, endPoint y: 68, distance: 228.8
click at [323, 70] on section "About the apartment You will be the first to move into our newly constructed an…" at bounding box center [389, 76] width 752 height 209
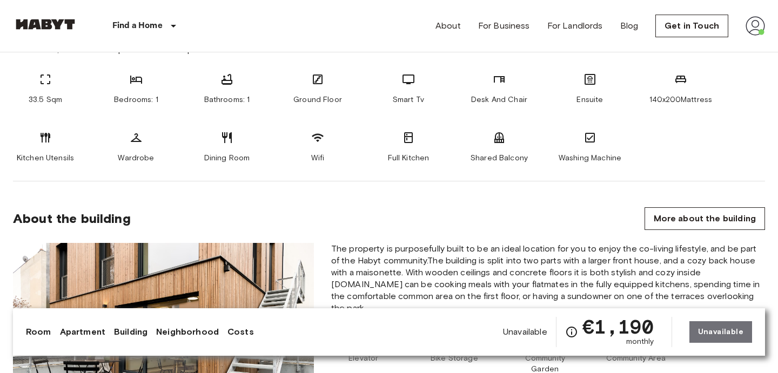
click at [321, 68] on section "About the apartment You will be the first to move into our newly constructed an…" at bounding box center [389, 76] width 752 height 209
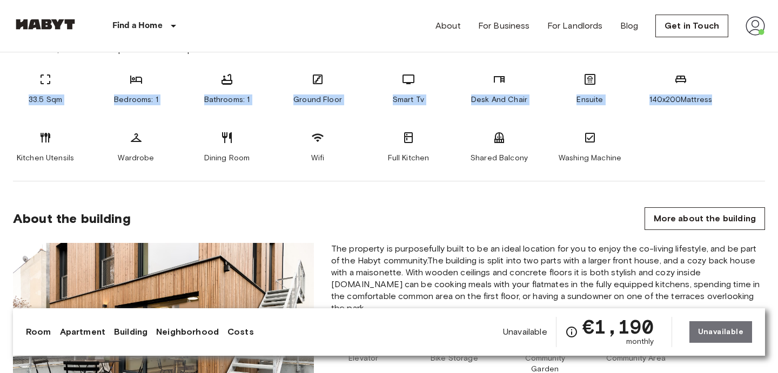
drag, startPoint x: 657, startPoint y: 172, endPoint x: 655, endPoint y: 107, distance: 65.4
click at [655, 110] on section "About the apartment You will be the first to move into our newly constructed an…" at bounding box center [389, 76] width 752 height 209
click at [655, 107] on div "33.5 Sqm Bedrooms: 1 Bathrooms: 1 Ground Floor Smart Tv Desk And Chair Ensuite …" at bounding box center [389, 118] width 752 height 91
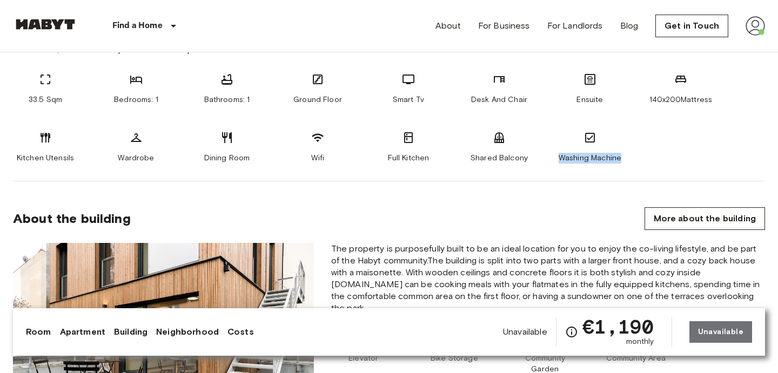
drag, startPoint x: 658, startPoint y: 157, endPoint x: 615, endPoint y: 78, distance: 89.9
click at [624, 94] on div "33.5 Sqm Bedrooms: 1 Bathrooms: 1 Ground Floor Smart Tv Desk And Chair Ensuite …" at bounding box center [389, 118] width 752 height 91
click at [615, 78] on div "Ensuite" at bounding box center [589, 89] width 65 height 32
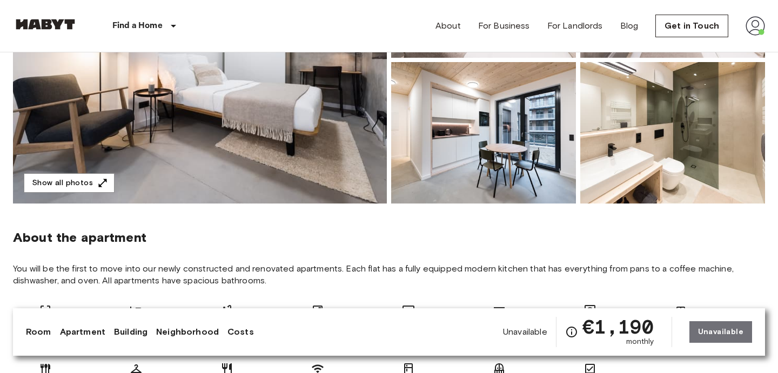
scroll to position [225, 0]
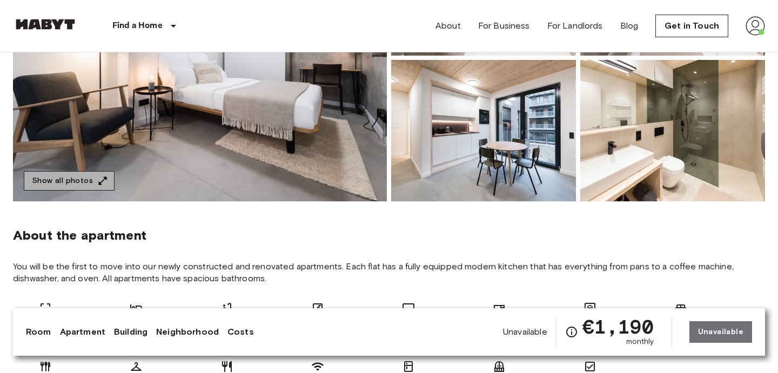
click at [104, 187] on button "Show all photos" at bounding box center [69, 181] width 91 height 20
